Goal: Task Accomplishment & Management: Use online tool/utility

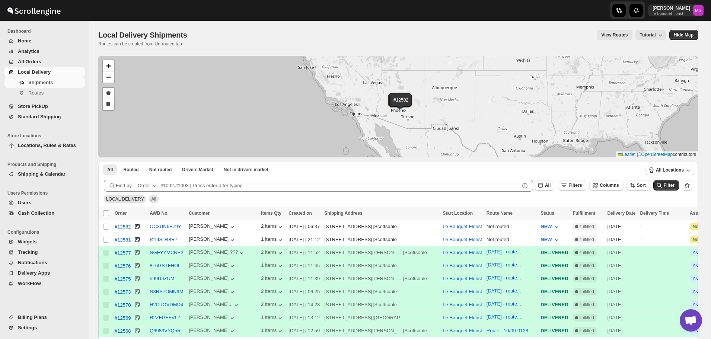
click at [586, 186] on button "Filters" at bounding box center [572, 185] width 28 height 10
click at [586, 218] on button "Add Filter" at bounding box center [580, 215] width 36 height 10
click at [527, 213] on button "Select" at bounding box center [538, 215] width 56 height 10
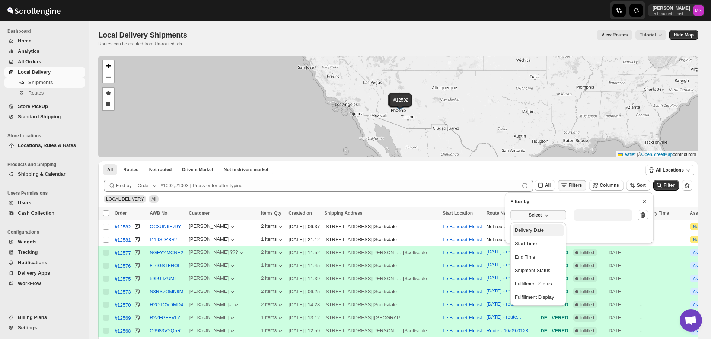
click at [538, 232] on div "Delivery Date" at bounding box center [529, 230] width 29 height 7
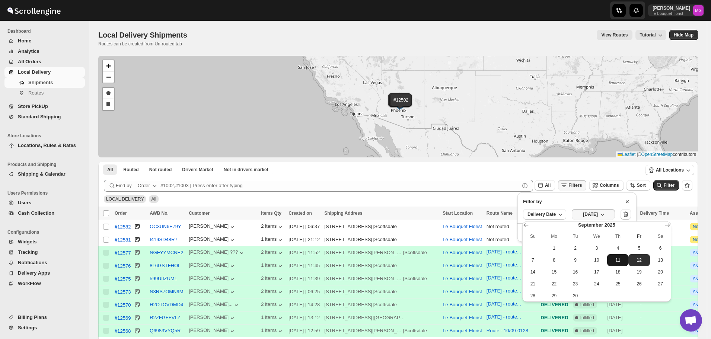
click at [618, 257] on span "11" at bounding box center [617, 260] width 15 height 6
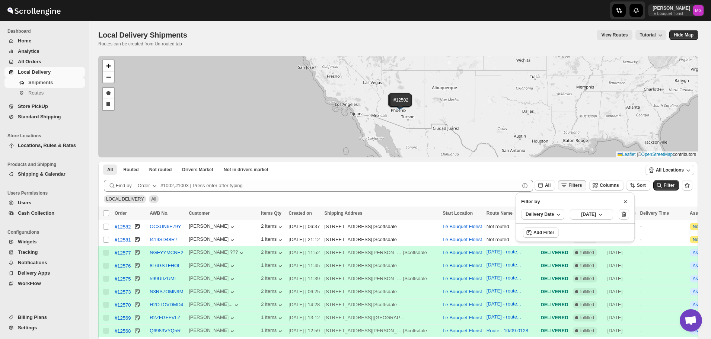
click at [665, 178] on div "All Locations" at bounding box center [670, 170] width 56 height 19
click at [663, 182] on icon "submit" at bounding box center [659, 185] width 7 height 7
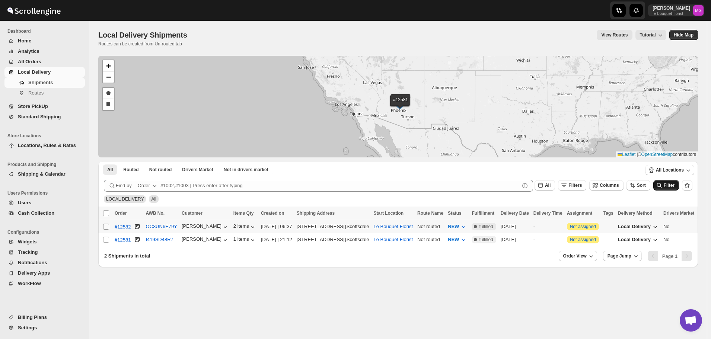
click at [105, 229] on input "Select shipment" at bounding box center [106, 227] width 6 height 6
checkbox input "true"
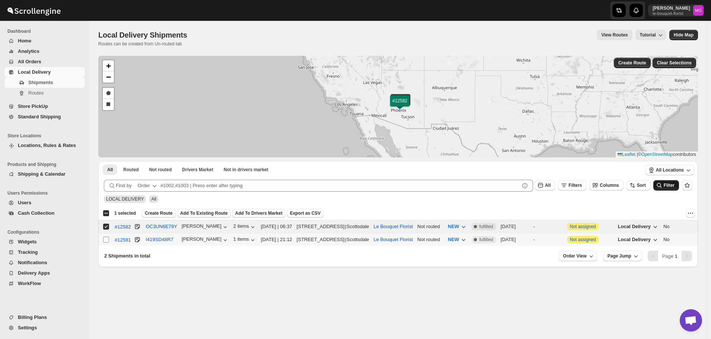
click at [108, 239] on input "Select shipment" at bounding box center [106, 240] width 6 height 6
checkbox input "true"
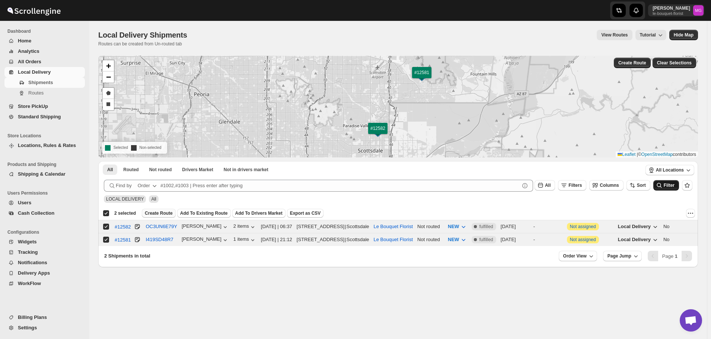
click at [165, 210] on span "Create Route" at bounding box center [159, 213] width 28 height 6
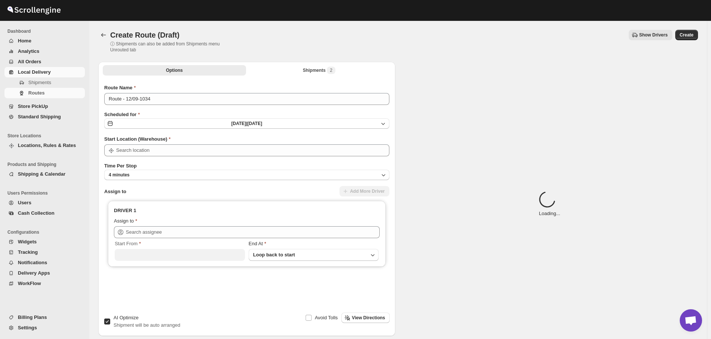
type input "Le Bouquet Florist"
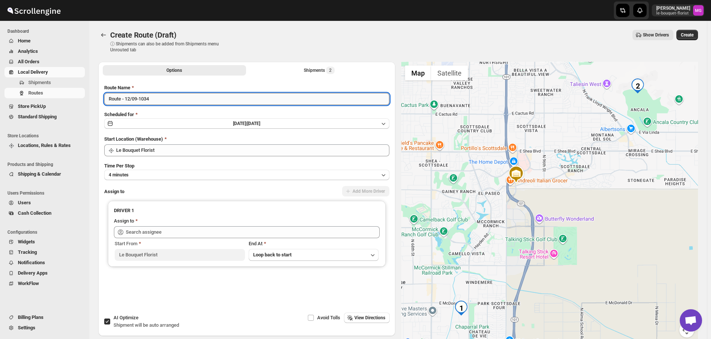
click at [162, 96] on input "Route - 12/09-1034" at bounding box center [246, 99] width 285 height 12
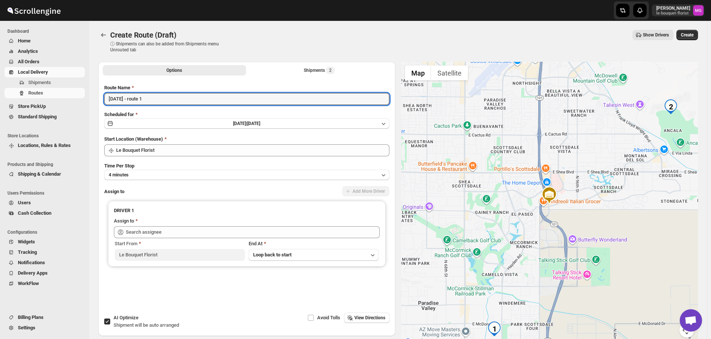
type input "September 12 - route 1"
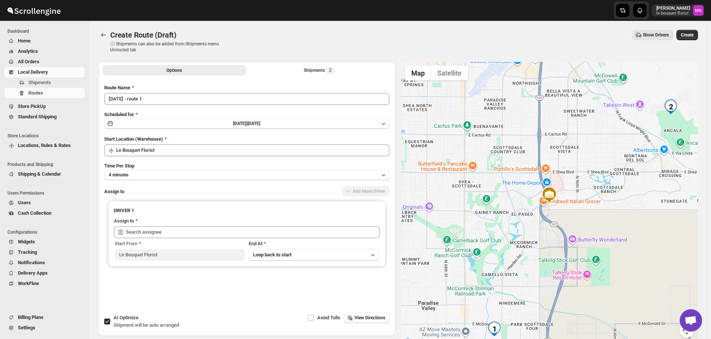
click at [108, 322] on input "AI Optimize Shipment will be auto arranged" at bounding box center [107, 322] width 6 height 6
checkbox input "false"
click at [311, 68] on div "Shipments 2" at bounding box center [319, 70] width 31 height 7
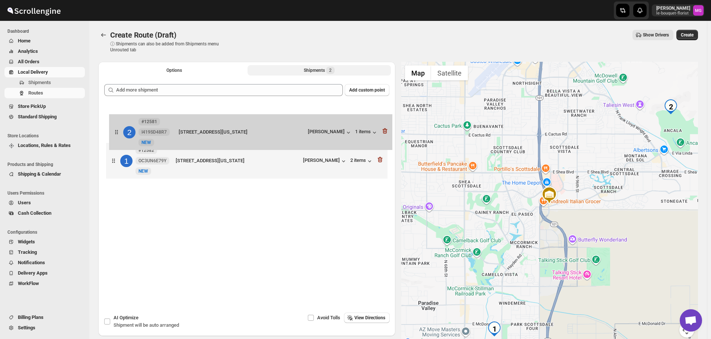
drag, startPoint x: 210, startPoint y: 160, endPoint x: 214, endPoint y: 130, distance: 30.7
click at [214, 130] on div "1 #12582 OC3UN6E79Y New NEW 5670 N 78th Way, 3, Scottsdale, Arizona, 85250, Uni…" at bounding box center [246, 142] width 285 height 79
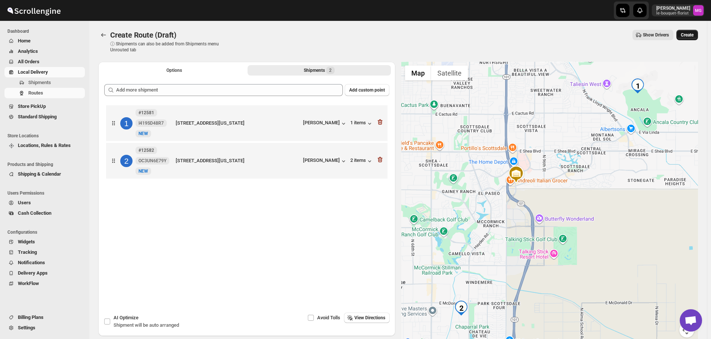
click at [687, 32] on span "Create" at bounding box center [687, 35] width 13 height 6
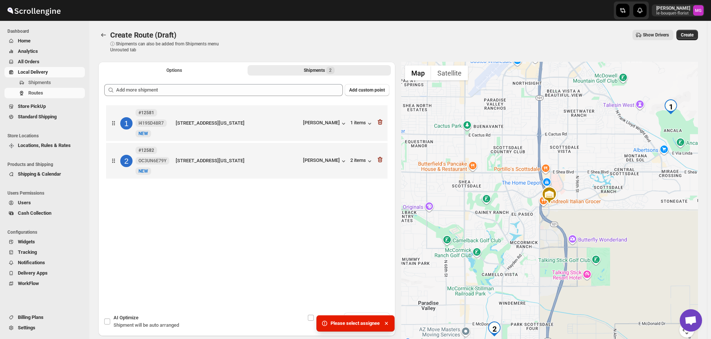
click at [182, 76] on div "Options Shipments 2 More views Options Shipments 2 More views" at bounding box center [246, 70] width 297 height 16
click at [182, 60] on div "Create Route (Draft). This page is ready Create Route (Draft) ⓘ Shipments can a…" at bounding box center [398, 41] width 600 height 41
click at [186, 67] on button "Options" at bounding box center [174, 70] width 143 height 10
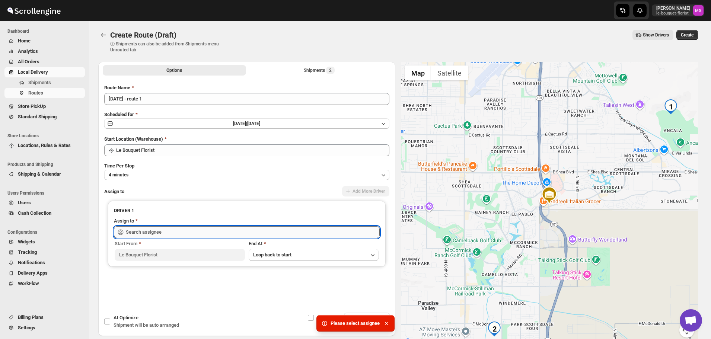
click at [168, 236] on input "text" at bounding box center [253, 232] width 254 height 12
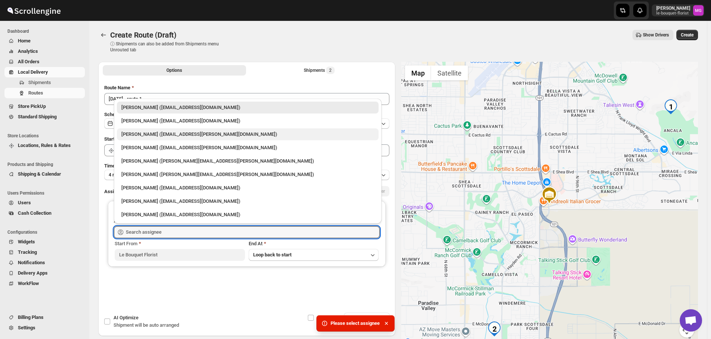
click at [165, 132] on div "Melody Gluth (mgluth@cox.net)" at bounding box center [247, 134] width 253 height 7
type input "Melody Gluth (mgluth@cox.net)"
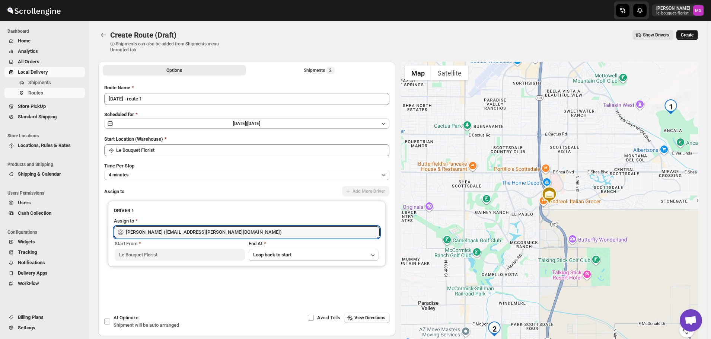
click at [692, 36] on span "Create" at bounding box center [687, 35] width 13 height 6
